Goal: Task Accomplishment & Management: Complete application form

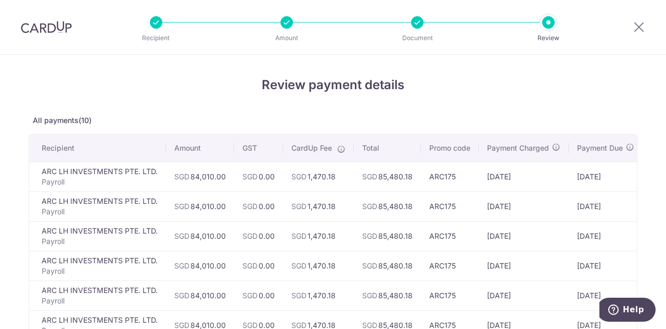
scroll to position [353, 0]
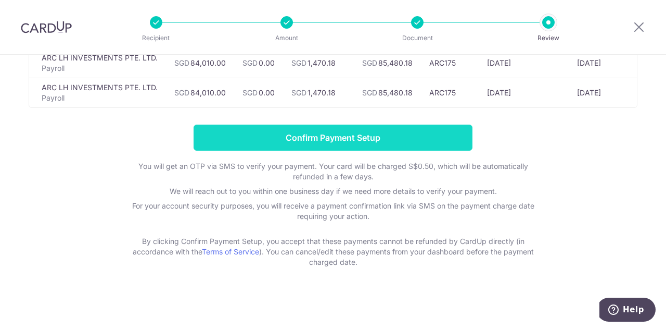
click at [333, 136] on input "Confirm Payment Setup" at bounding box center [333, 137] width 279 height 26
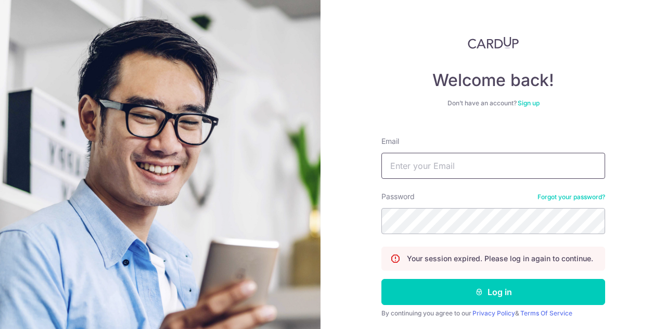
click at [582, 164] on input "Email" at bounding box center [494, 166] width 224 height 26
type input "[EMAIL_ADDRESS][DOMAIN_NAME]"
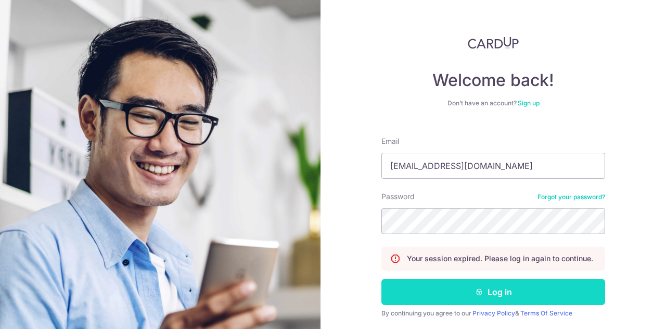
click at [504, 289] on button "Log in" at bounding box center [494, 292] width 224 height 26
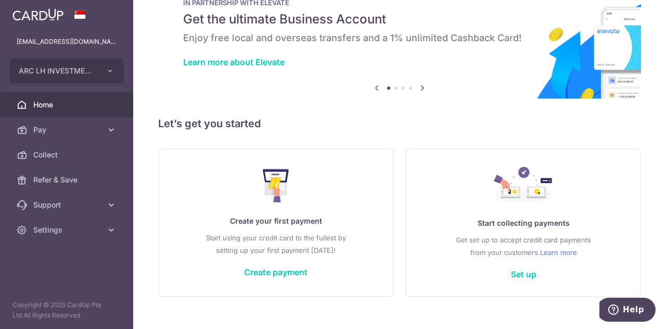
scroll to position [51, 0]
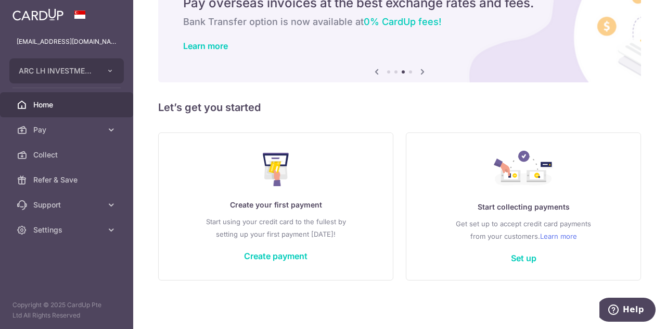
click at [640, 120] on div "× Pause Schedule Pause all future payments in this series Pause just this one p…" at bounding box center [399, 164] width 533 height 329
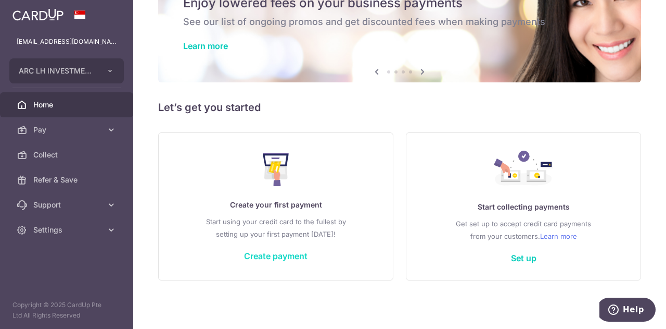
click at [287, 253] on link "Create payment" at bounding box center [276, 255] width 64 height 10
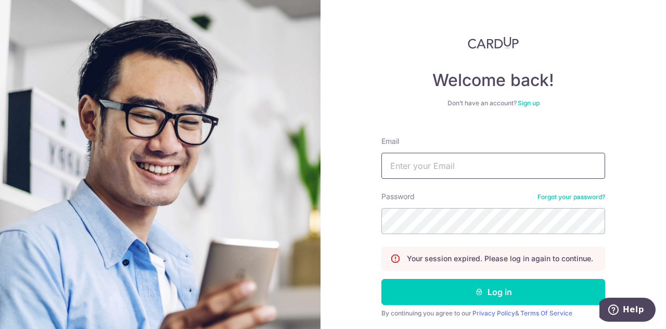
click at [411, 167] on input "Email" at bounding box center [494, 166] width 224 height 26
type input "patlim@arccorp.sg"
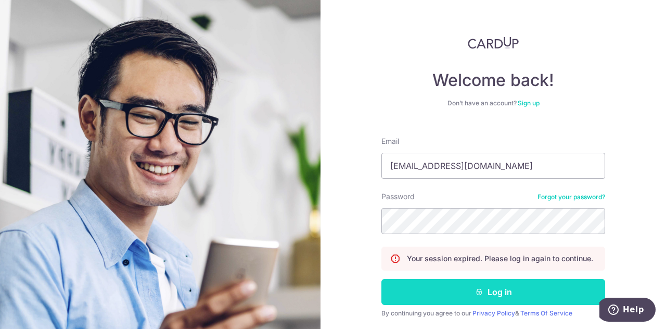
click at [462, 299] on button "Log in" at bounding box center [494, 292] width 224 height 26
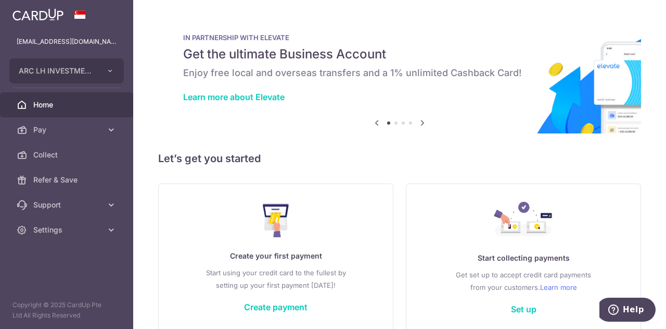
scroll to position [51, 0]
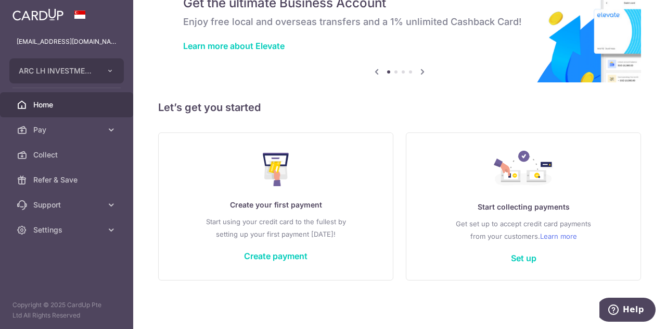
click at [309, 253] on div "Create your first payment Start using your credit card to the fullest by settin…" at bounding box center [275, 205] width 209 height 123
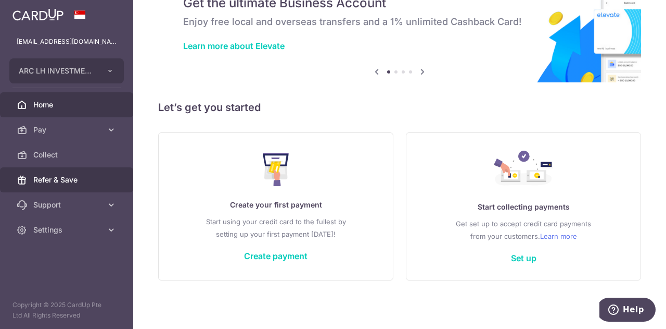
click at [72, 180] on span "Refer & Save" at bounding box center [67, 179] width 69 height 10
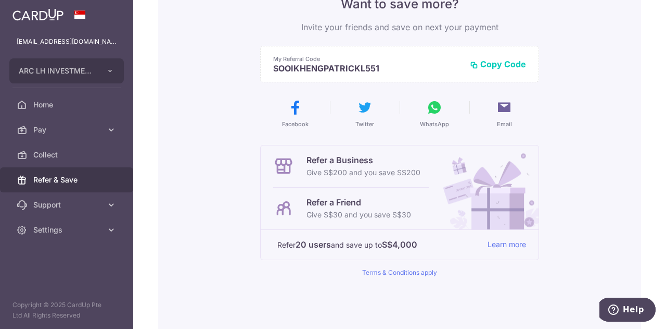
scroll to position [194, 0]
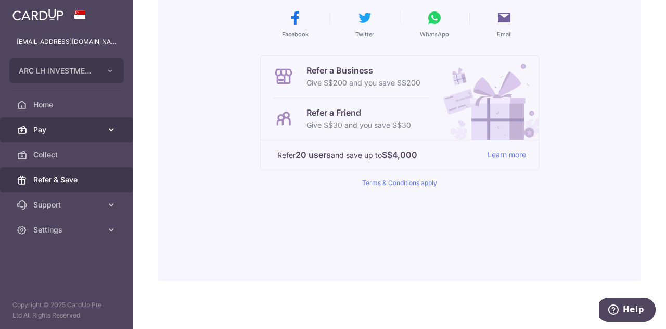
click at [87, 135] on link "Pay" at bounding box center [66, 129] width 133 height 25
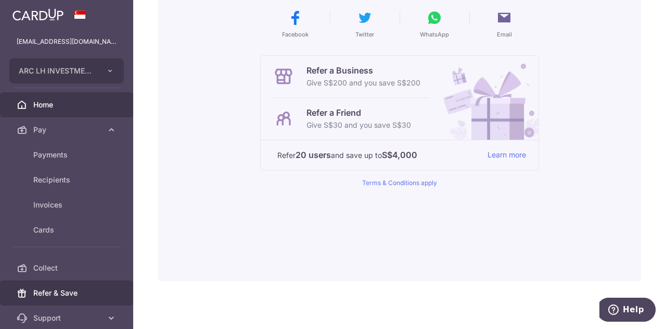
click at [86, 105] on span "Home" at bounding box center [67, 104] width 69 height 10
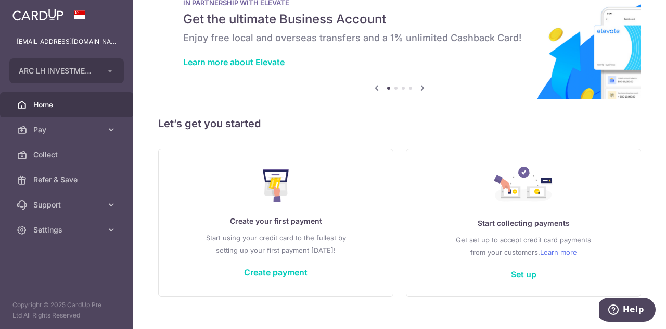
scroll to position [51, 0]
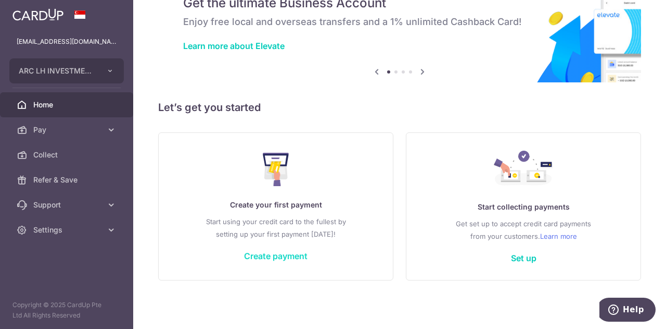
click at [295, 250] on link "Create payment" at bounding box center [276, 255] width 64 height 10
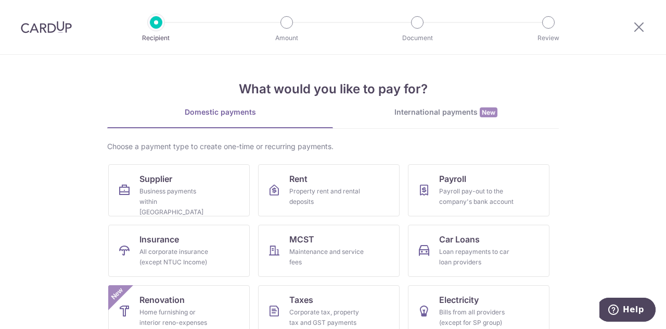
scroll to position [52, 0]
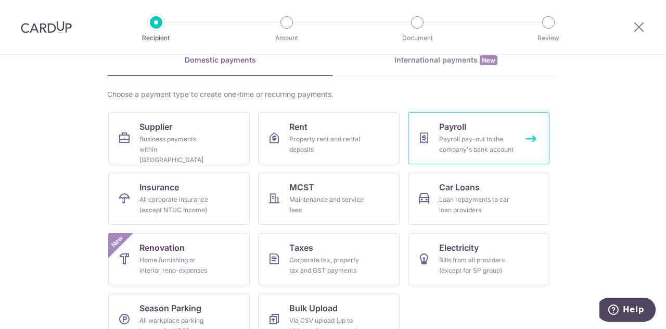
click at [497, 141] on div "Payroll pay-out to the company's bank account" at bounding box center [476, 144] width 75 height 21
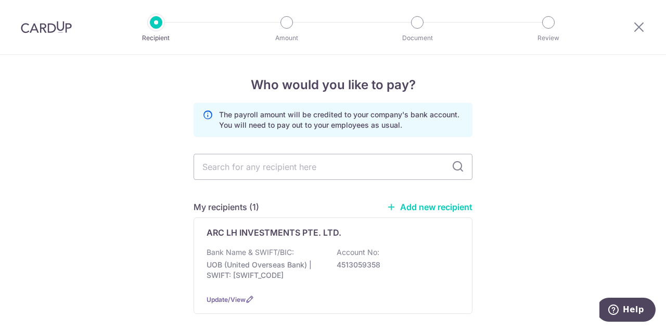
scroll to position [49, 0]
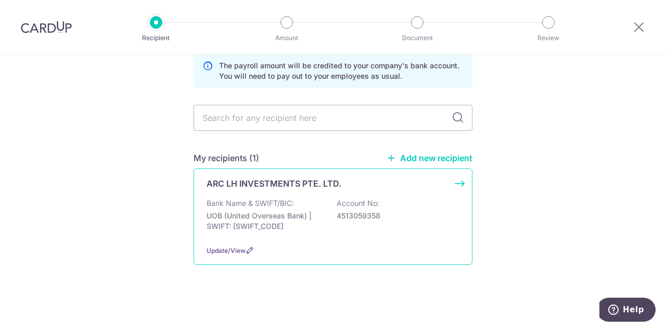
click at [354, 211] on p "4513059358" at bounding box center [395, 215] width 117 height 10
